Goal: Task Accomplishment & Management: Manage account settings

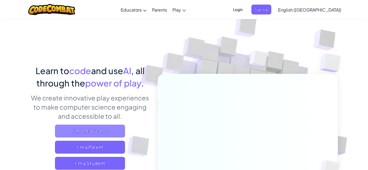
scroll to position [54, 0]
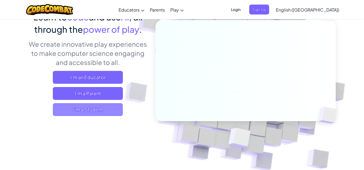
click at [114, 105] on span "I'm a Student" at bounding box center [88, 109] width 70 height 13
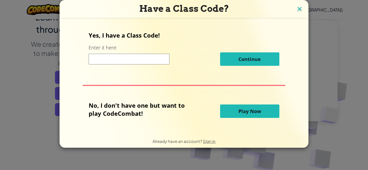
click at [298, 9] on img at bounding box center [299, 9] width 7 height 8
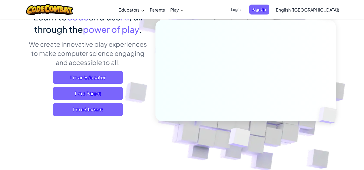
click at [244, 8] on span "Login" at bounding box center [236, 10] width 16 height 10
